Goal: Task Accomplishment & Management: Use online tool/utility

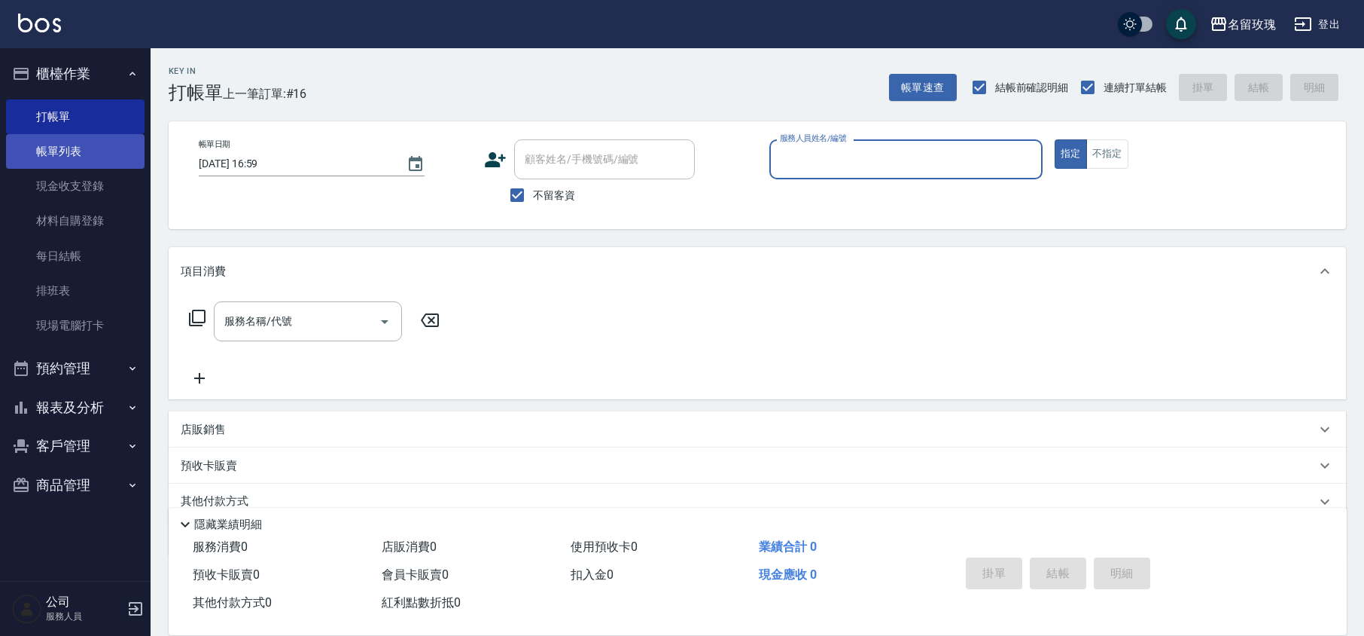
click at [40, 160] on link "帳單列表" at bounding box center [75, 151] width 139 height 35
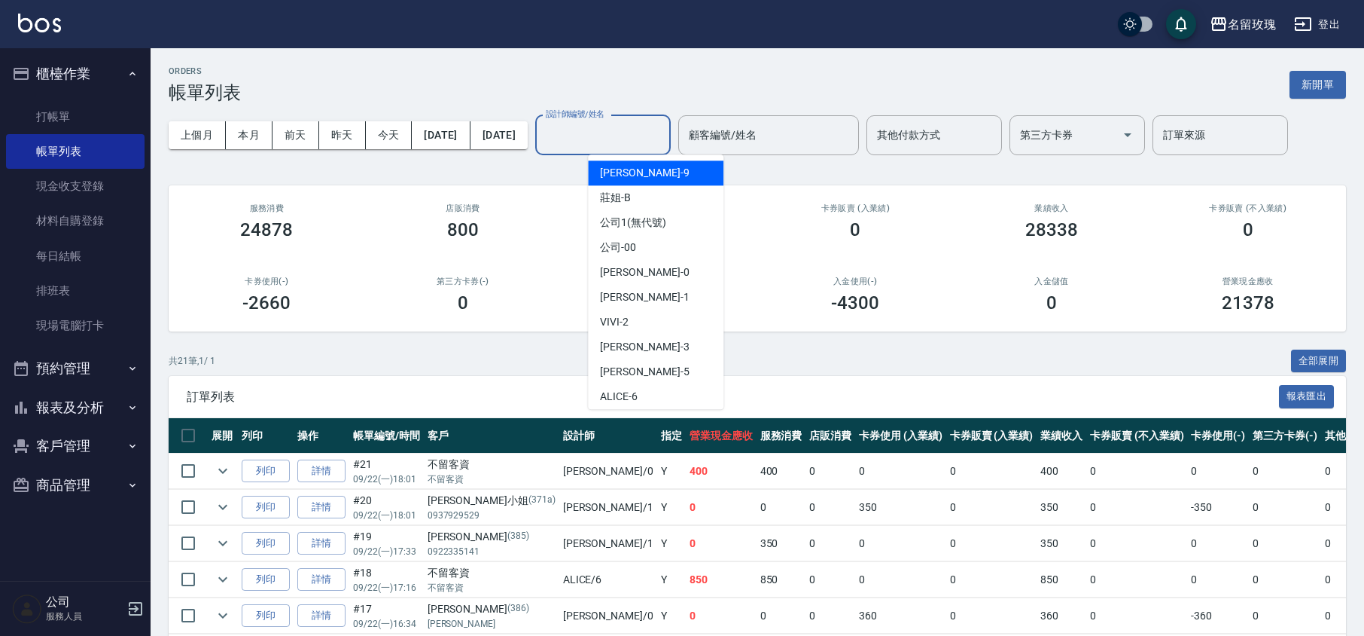
click at [646, 139] on input "設計師編號/姓名" at bounding box center [603, 135] width 122 height 26
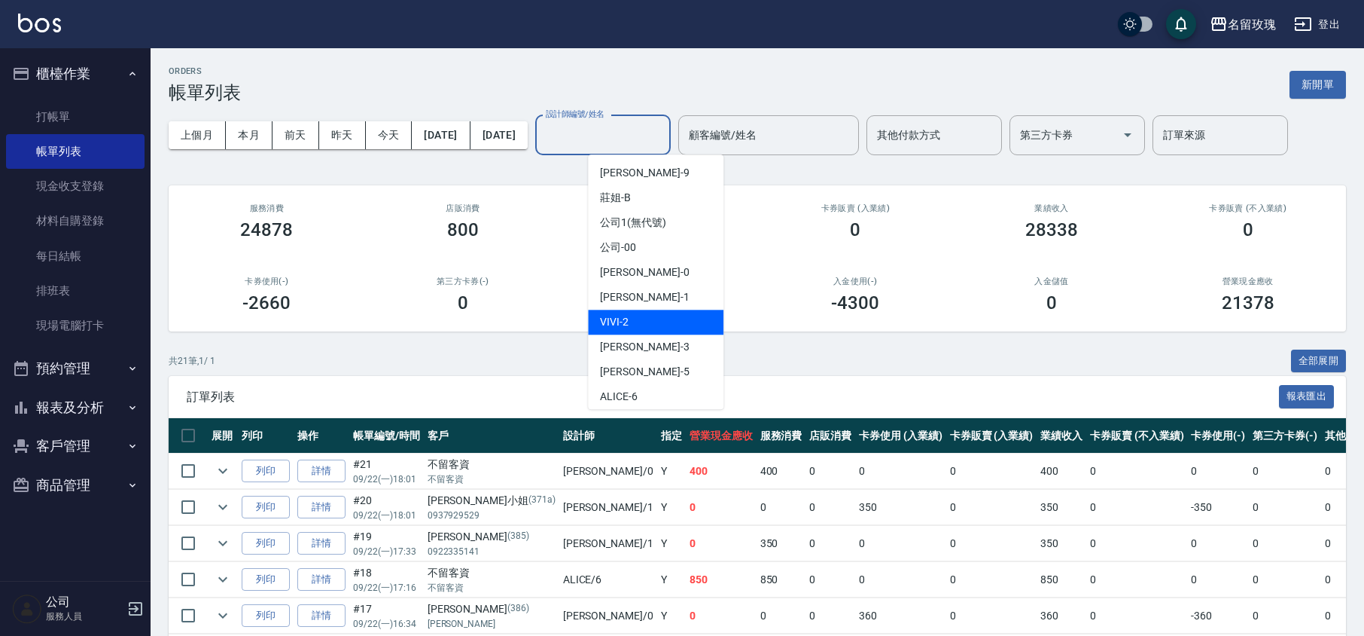
click at [652, 328] on div "VIVI -2" at bounding box center [656, 321] width 136 height 25
type input "VIVI-2"
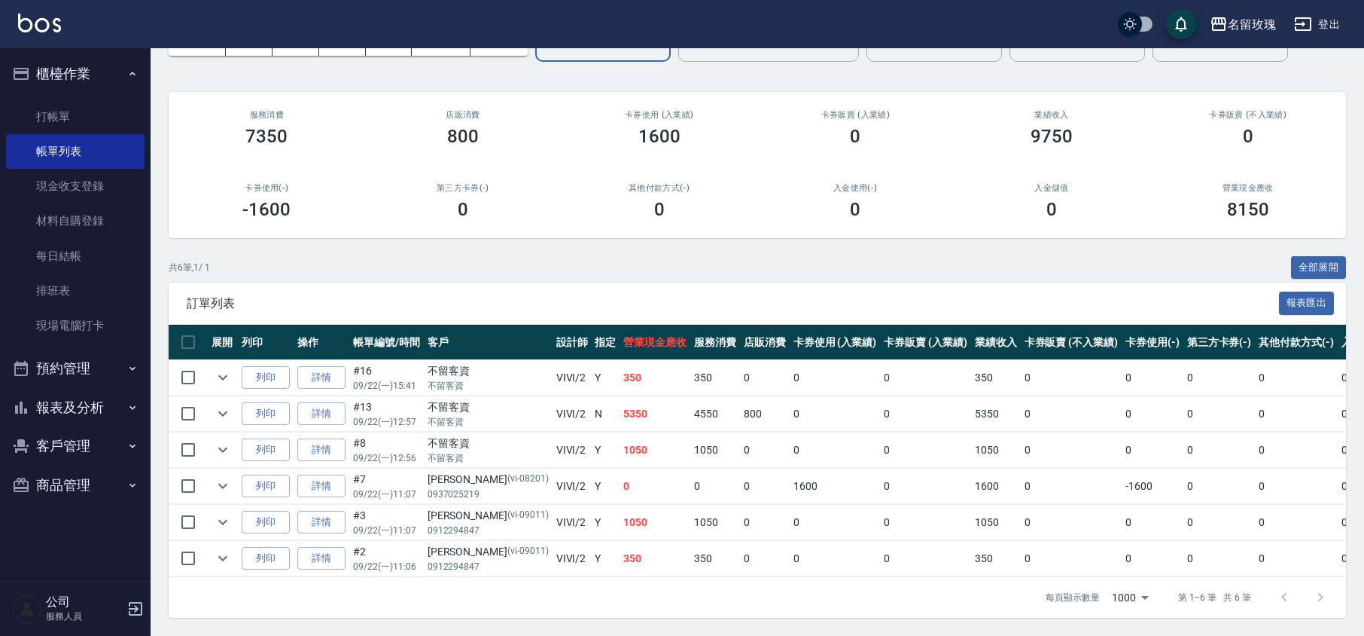
scroll to position [112, 0]
click at [125, 114] on link "打帳單" at bounding box center [75, 116] width 139 height 35
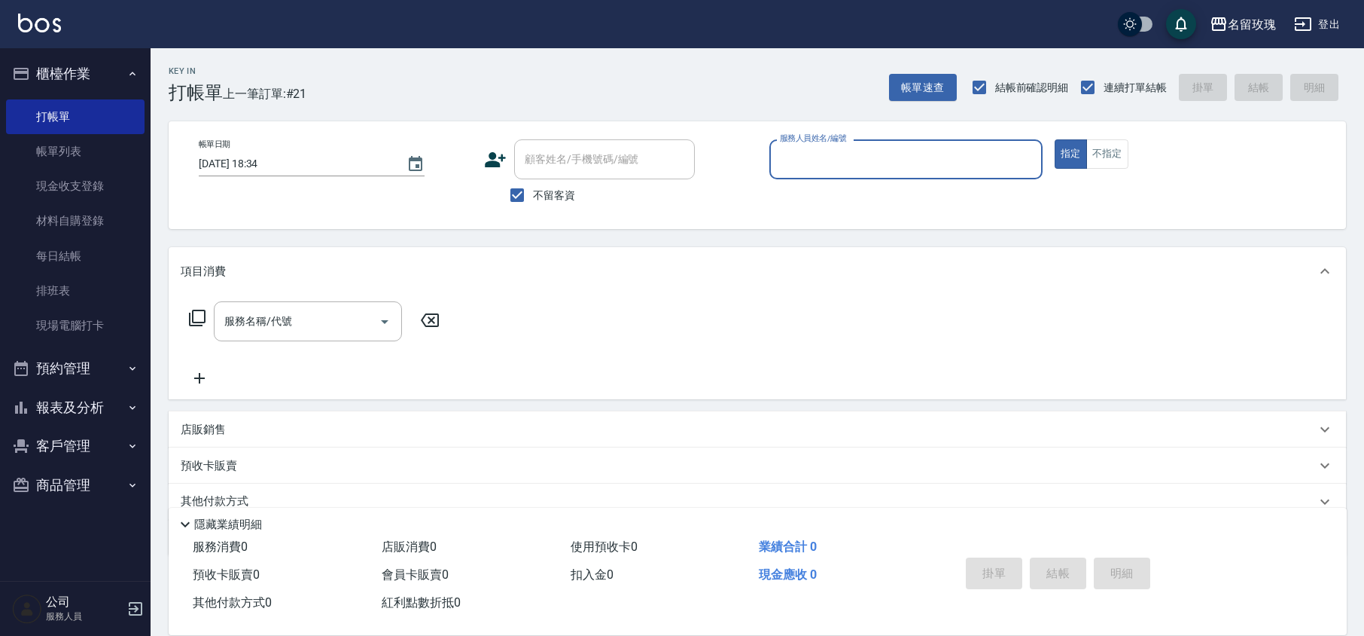
click at [492, 67] on div "Key In 打帳單 上一筆訂單:#21 帳單速查 結帳前確認明細 連續打單結帳 掛單 結帳 明細" at bounding box center [749, 75] width 1196 height 55
